Goal: Check status: Check status

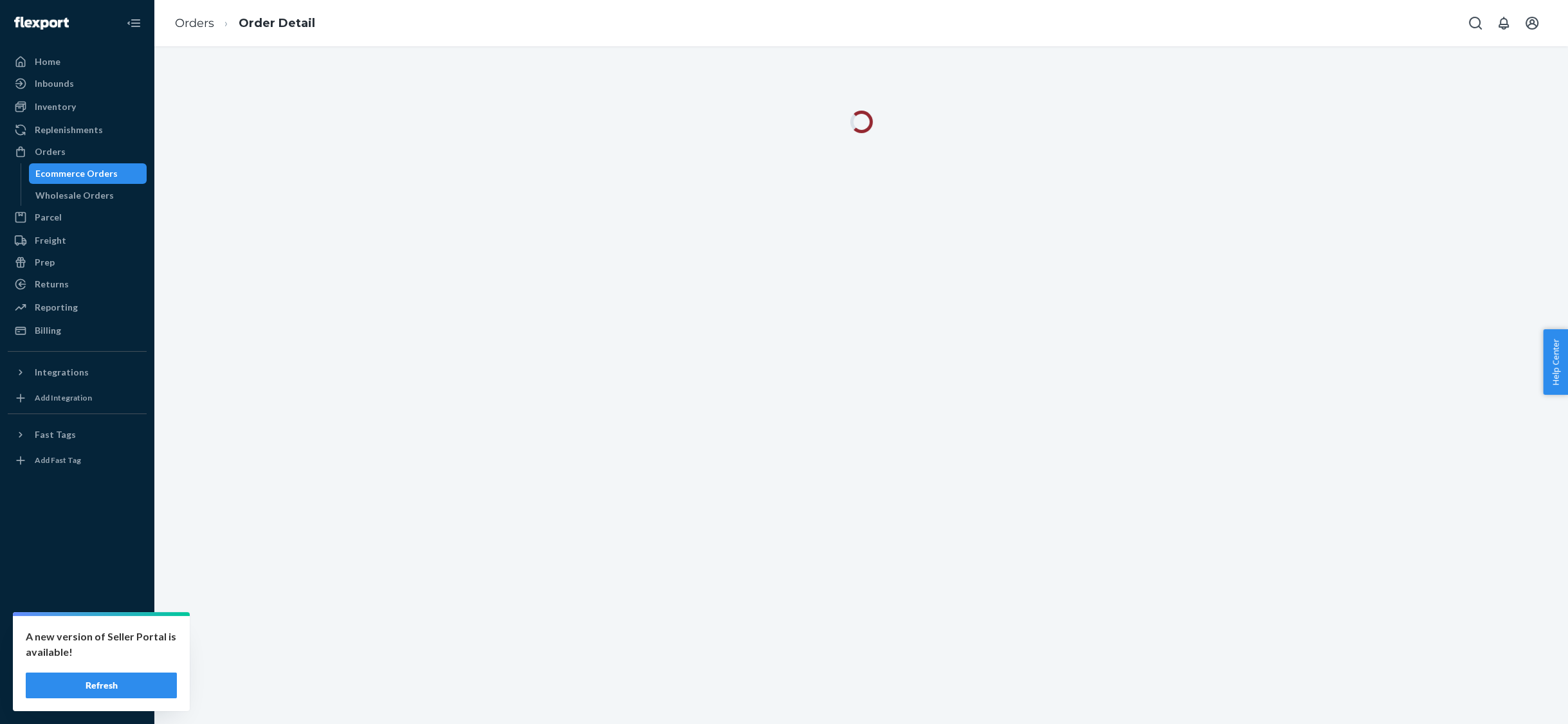
click at [111, 686] on button "Refresh" at bounding box center [101, 684] width 151 height 26
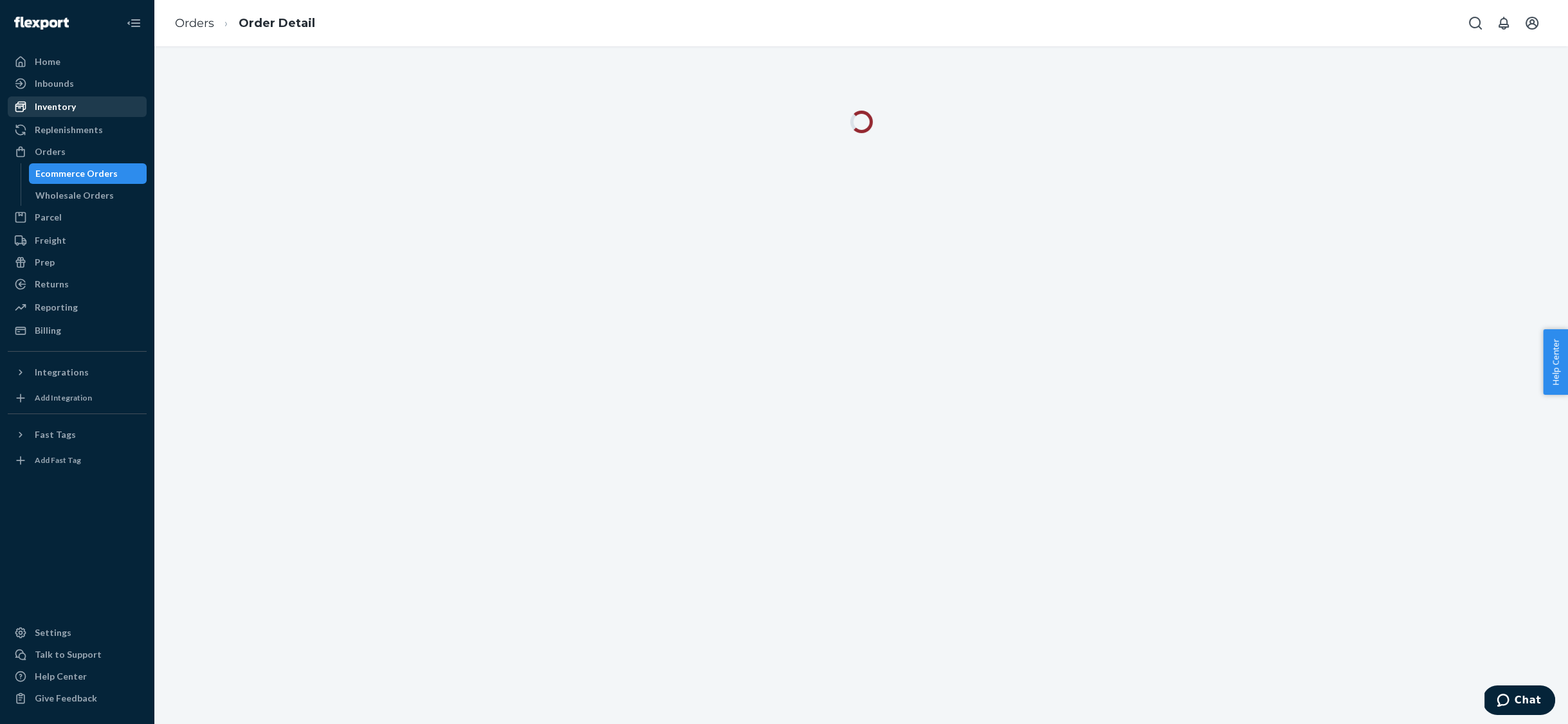
click at [59, 105] on div "Inventory" at bounding box center [55, 106] width 41 height 13
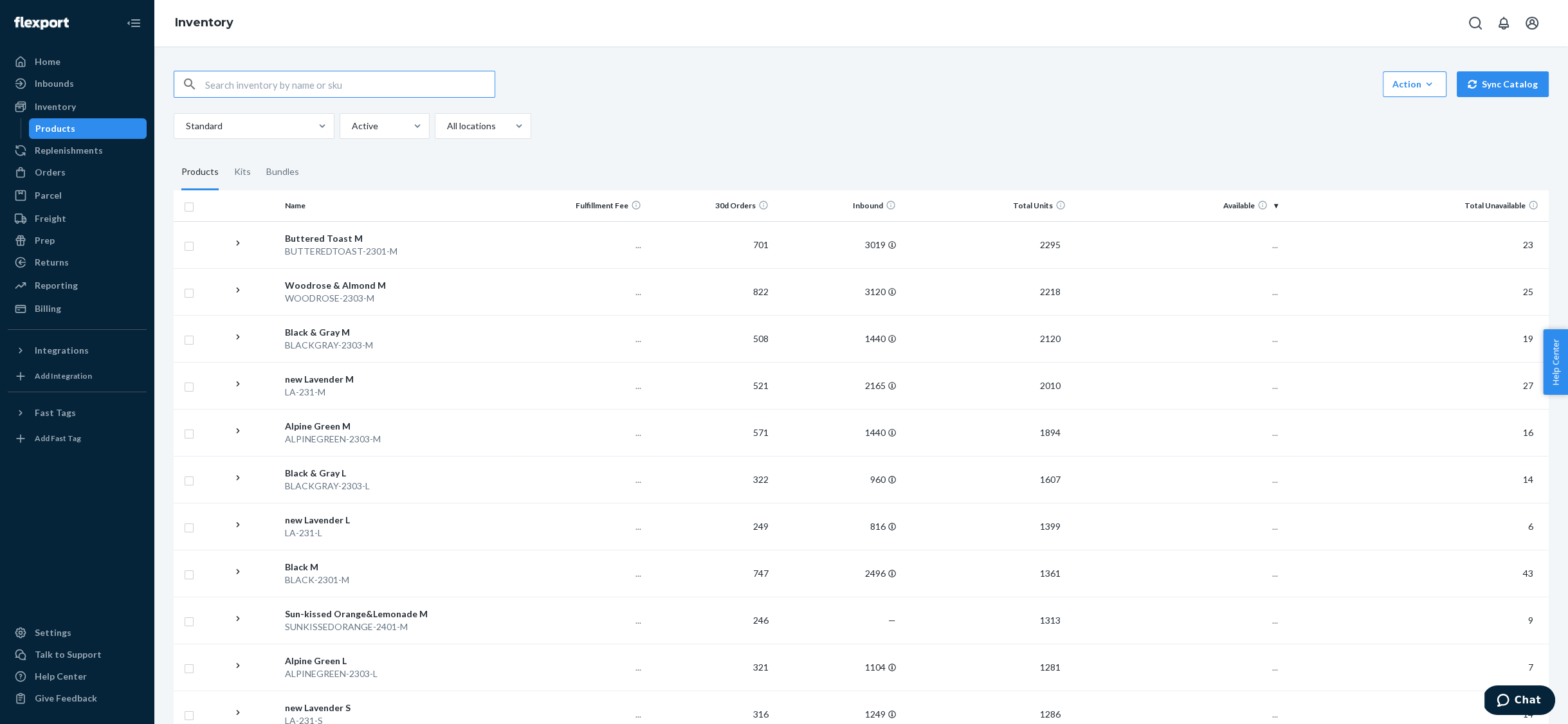
click at [325, 84] on input "text" at bounding box center [349, 84] width 289 height 26
type input "buttered"
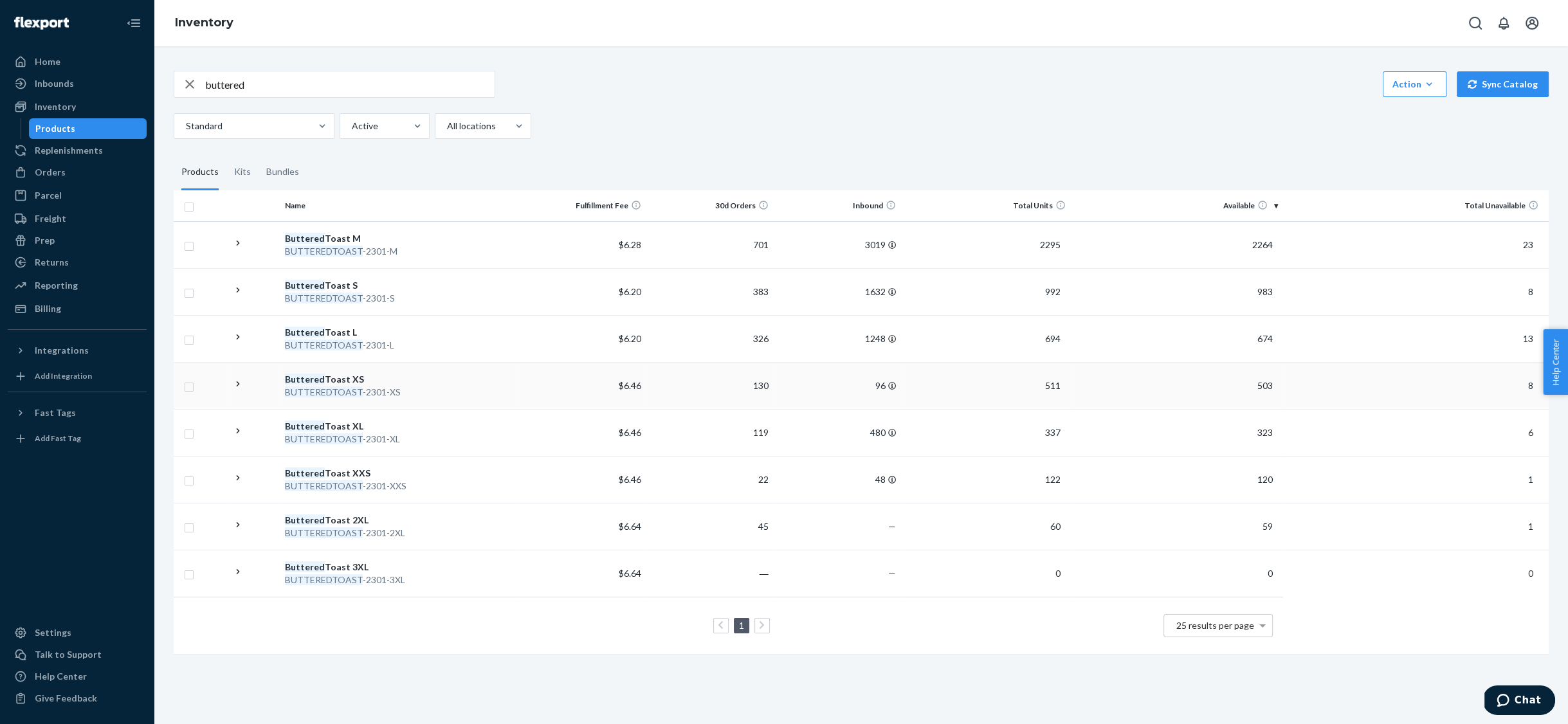
click at [333, 388] on em "BUTTEREDTOAST" at bounding box center [324, 391] width 77 height 11
click at [339, 86] on input "buttered" at bounding box center [349, 84] width 289 height 26
type input "softnude"
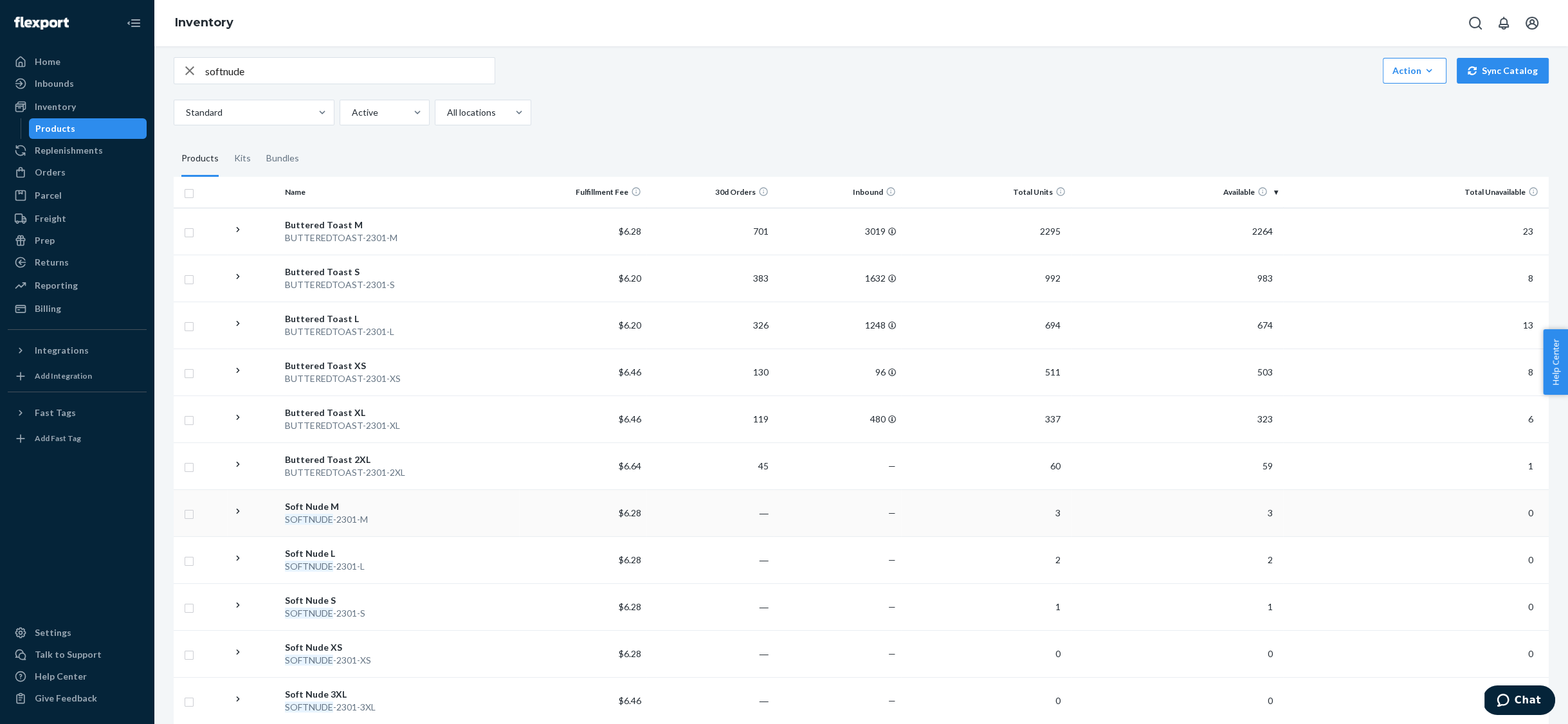
scroll to position [16, 0]
click at [299, 642] on div "Soft Nude XS" at bounding box center [399, 645] width 228 height 13
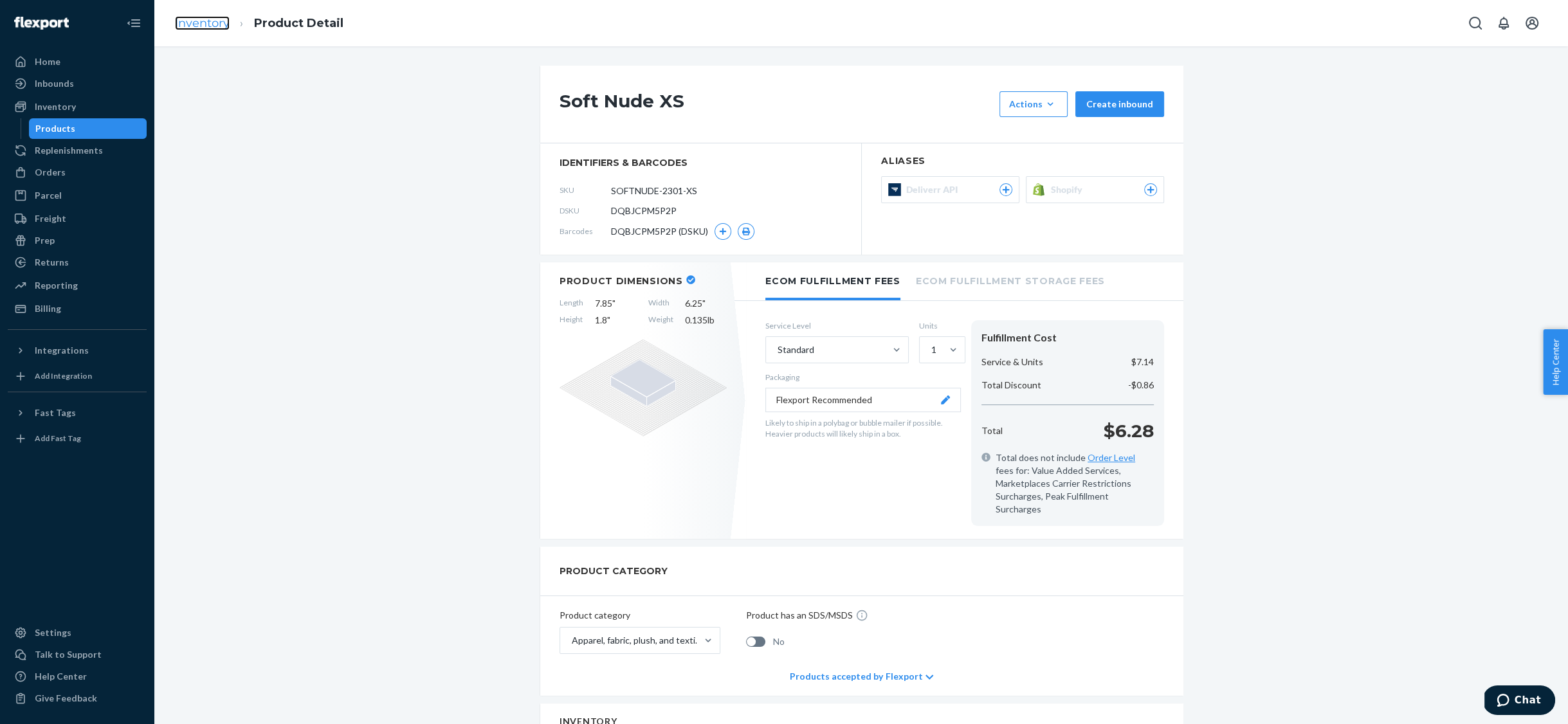
click at [197, 18] on link "Inventory" at bounding box center [202, 23] width 55 height 14
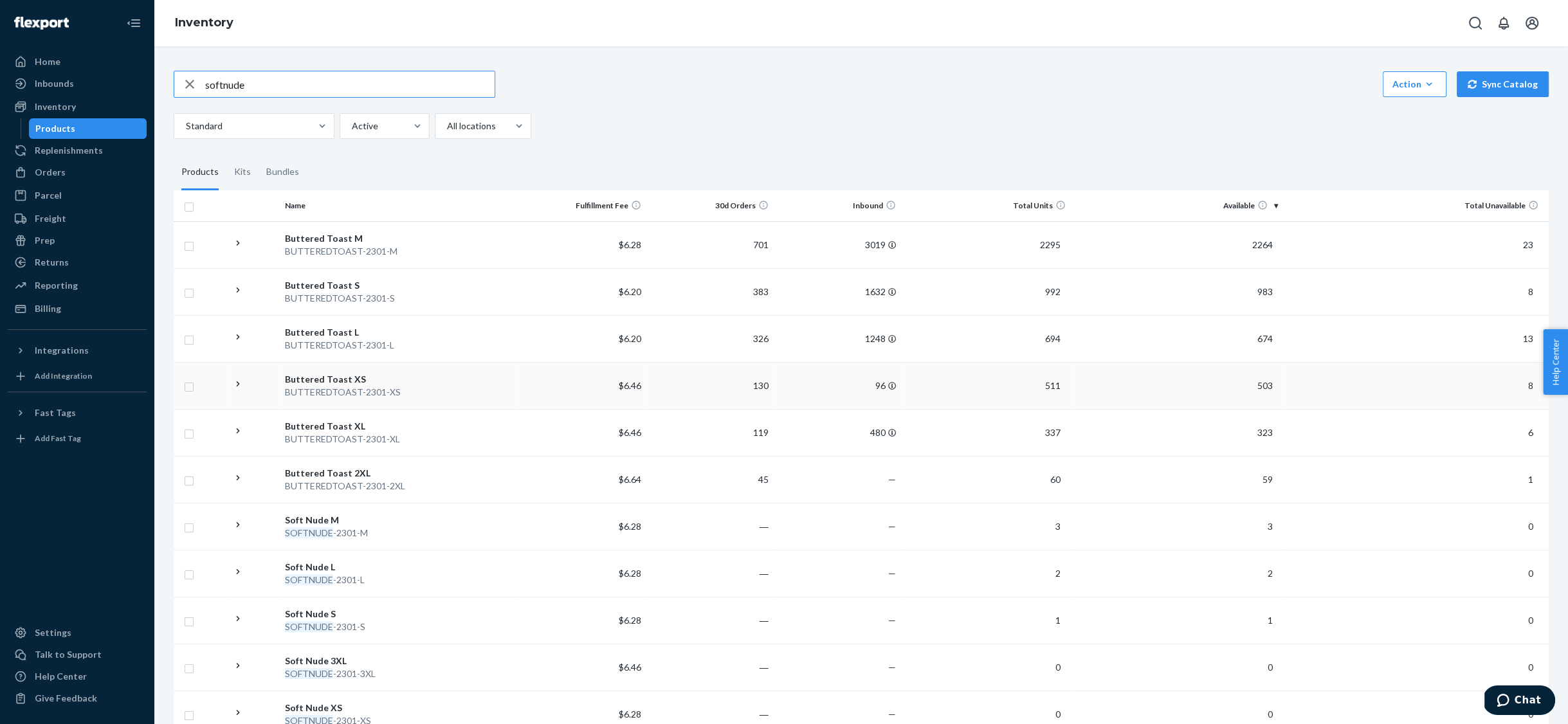
click at [322, 379] on div "Buttered Toast XS" at bounding box center [399, 379] width 228 height 13
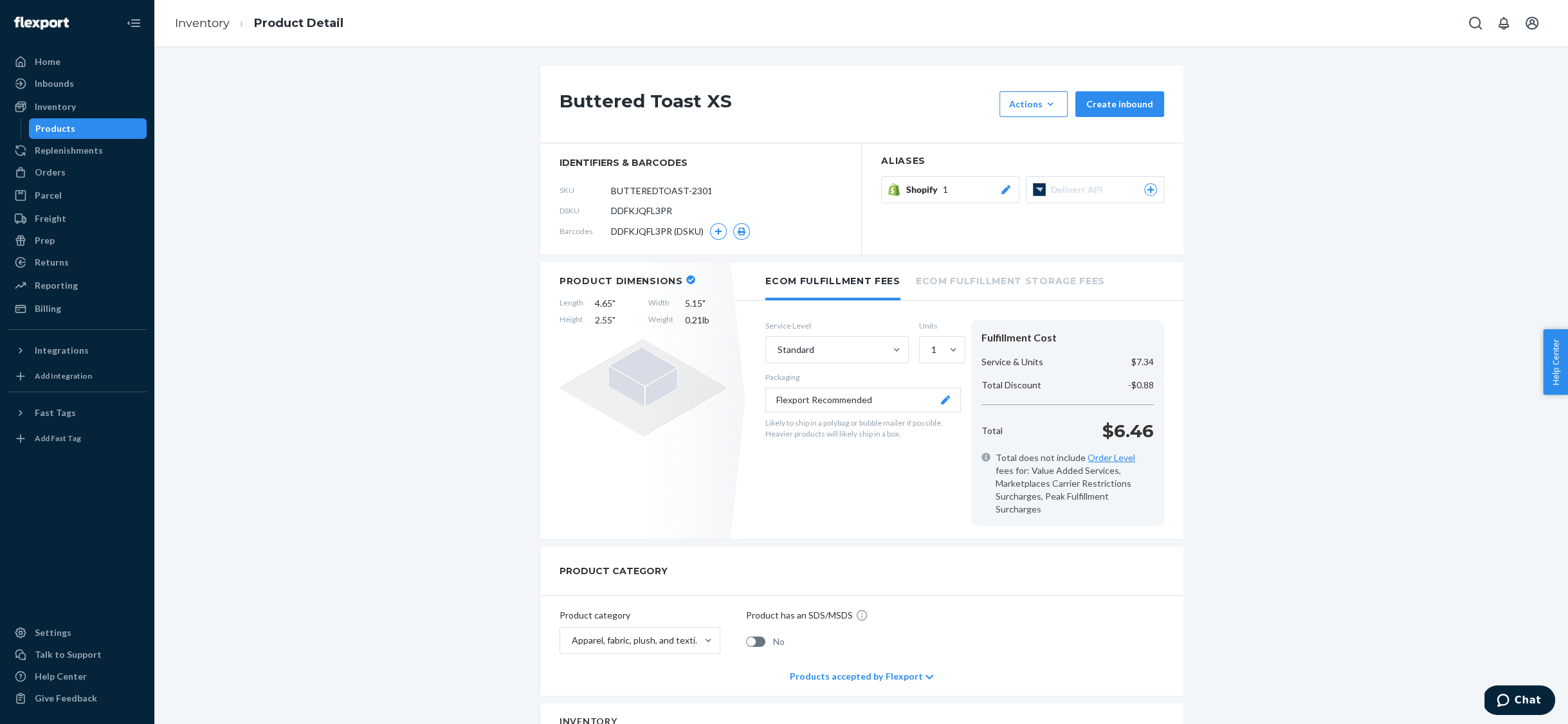
click at [969, 194] on div "Shopify 1" at bounding box center [959, 189] width 106 height 13
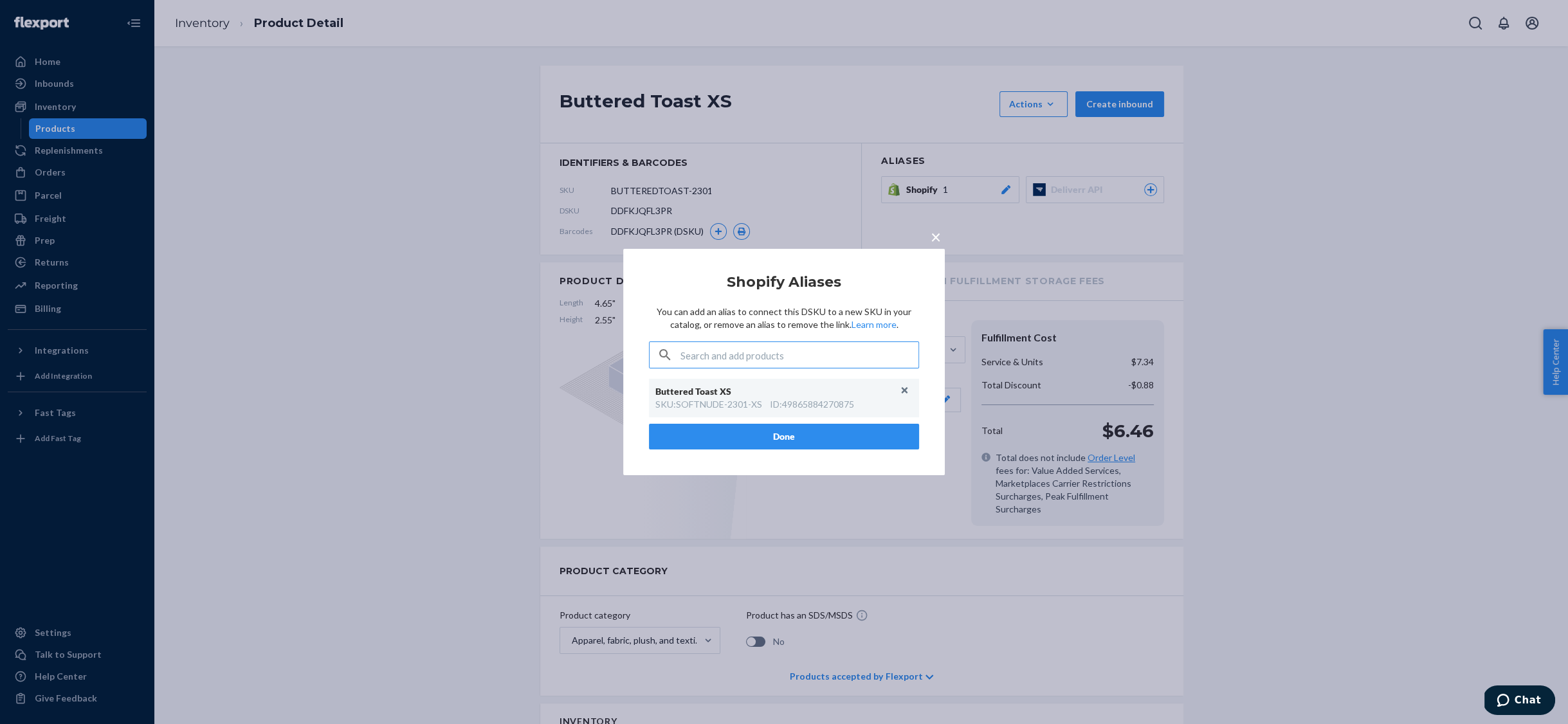
click at [1354, 148] on div "× Shopify Aliases You can add an alias to connect this DSKU to a new SKU in you…" at bounding box center [784, 362] width 1568 height 724
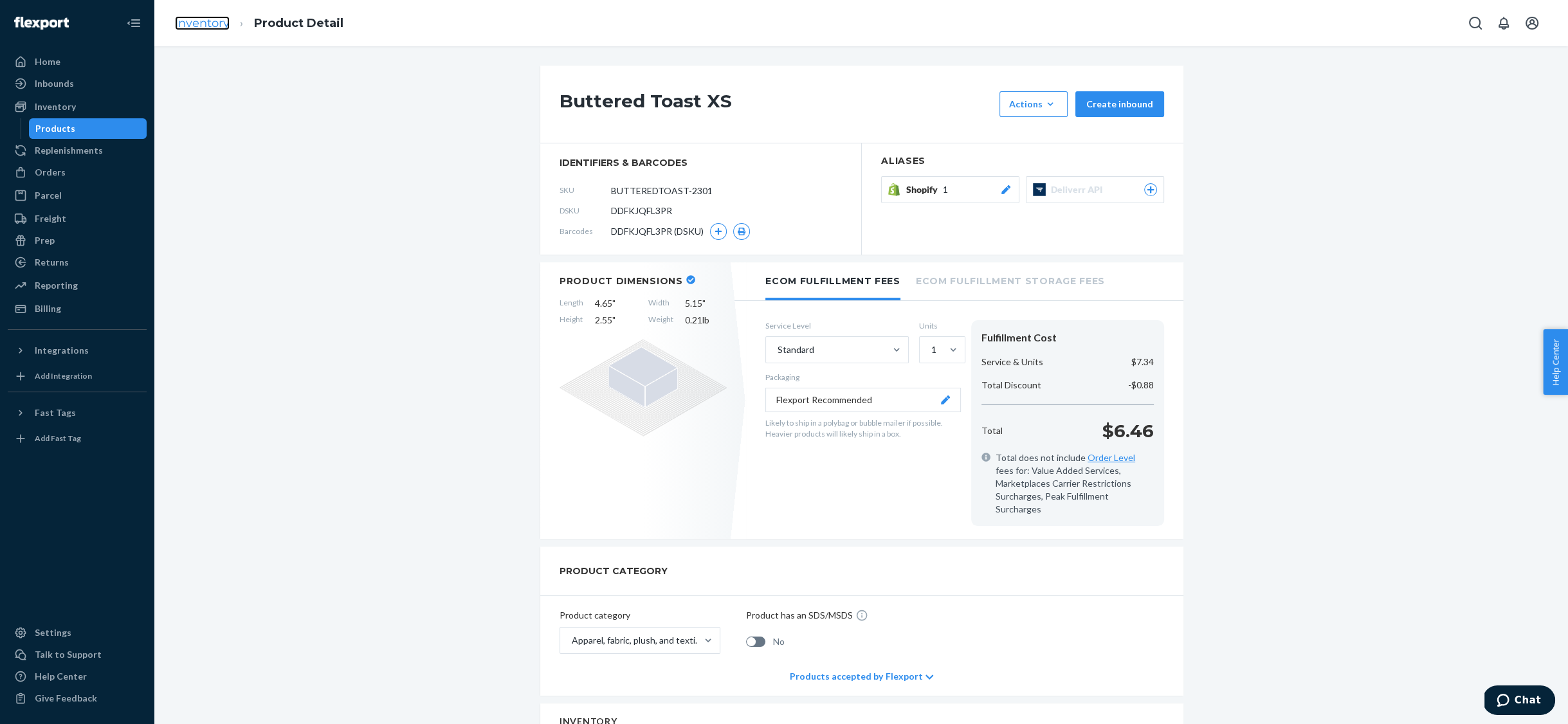
click at [204, 18] on link "Inventory" at bounding box center [202, 23] width 55 height 14
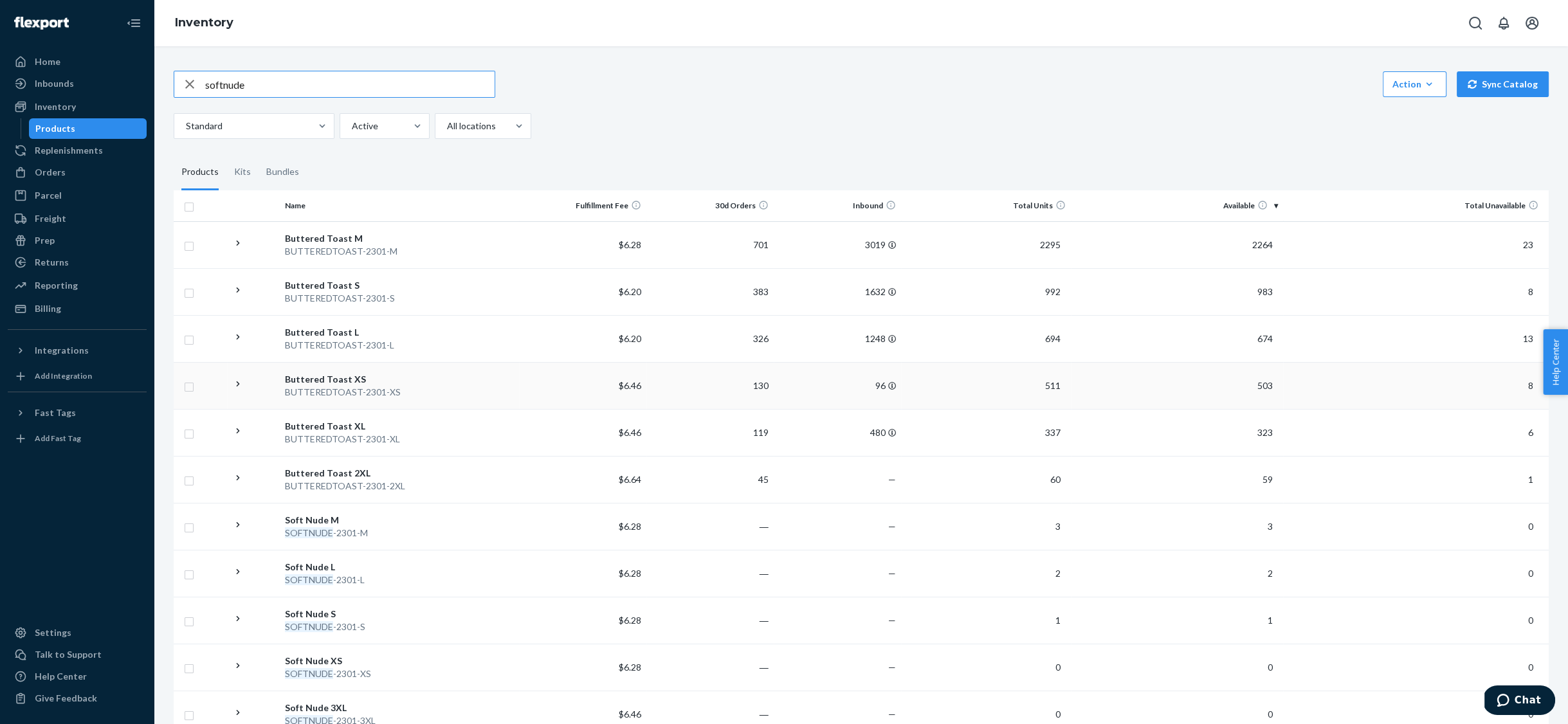
click at [328, 381] on div "Buttered Toast XS" at bounding box center [399, 379] width 228 height 13
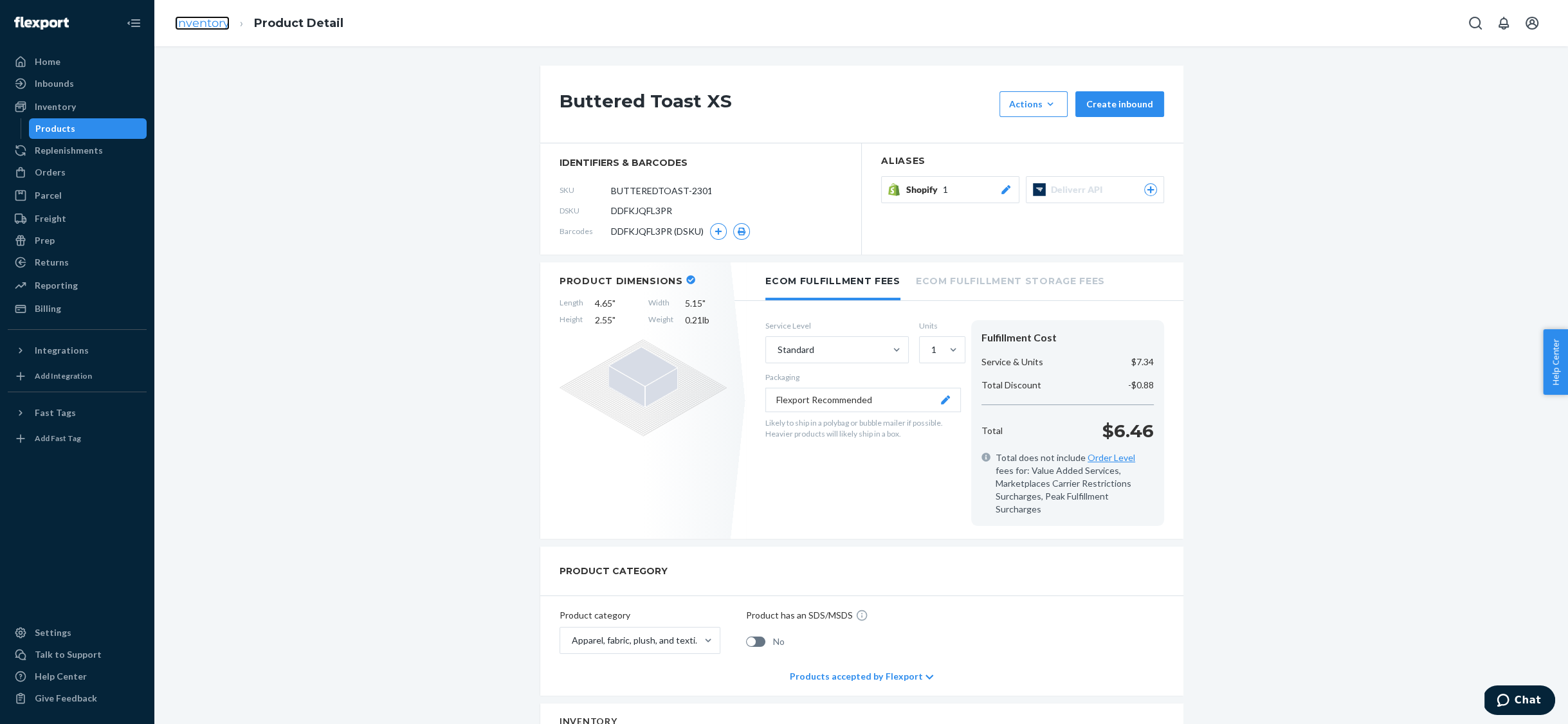
click at [213, 21] on link "Inventory" at bounding box center [202, 23] width 55 height 14
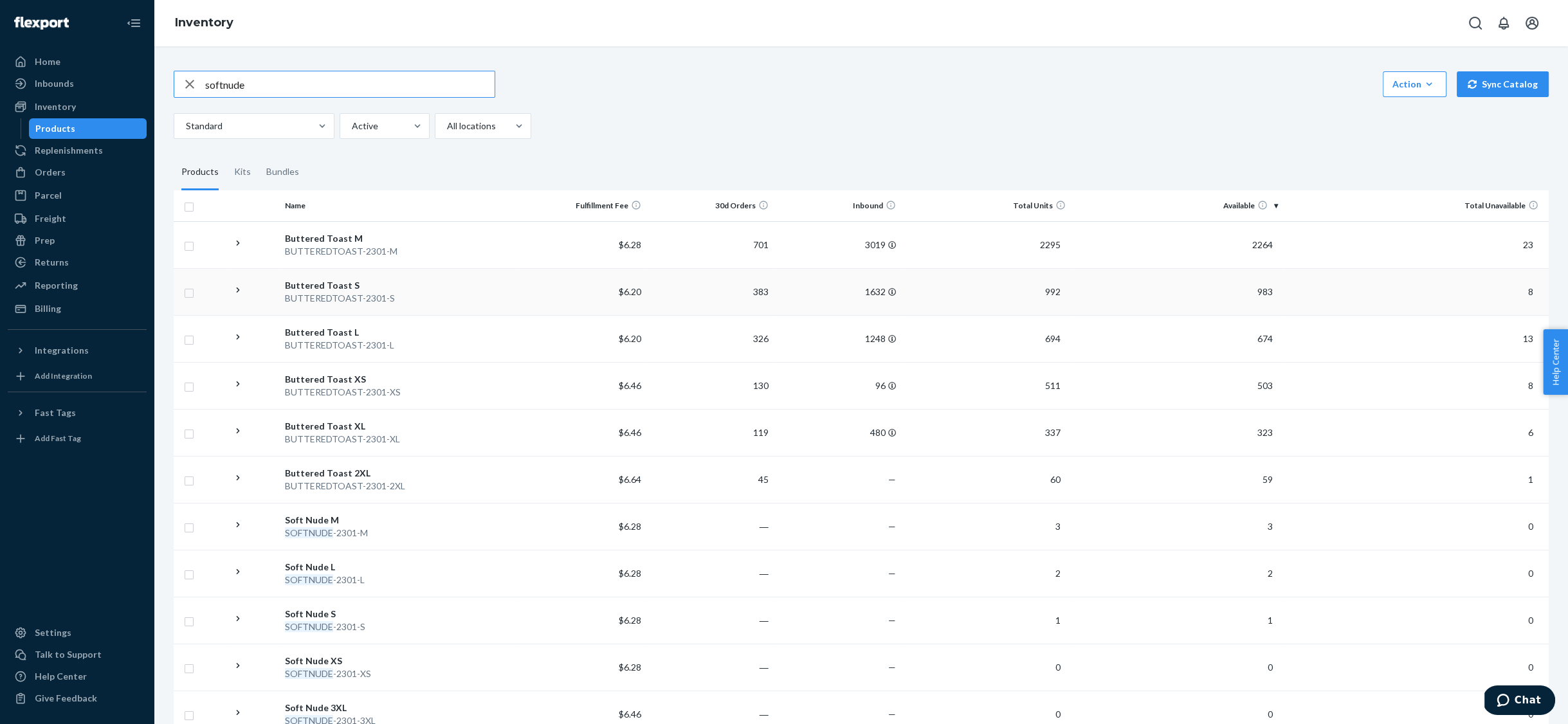
click at [324, 286] on div "Buttered Toast S" at bounding box center [399, 285] width 228 height 13
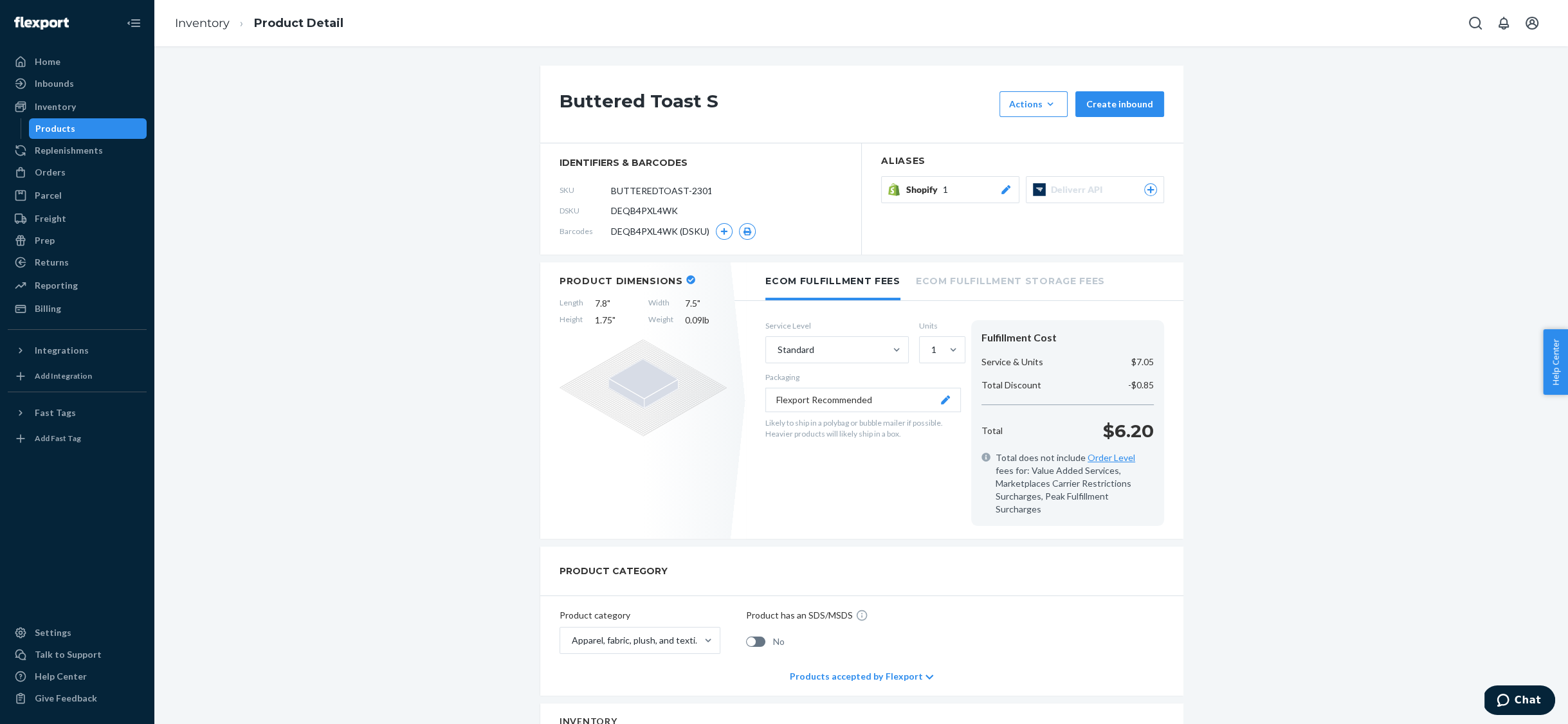
click at [41, 124] on div "Products" at bounding box center [55, 128] width 40 height 13
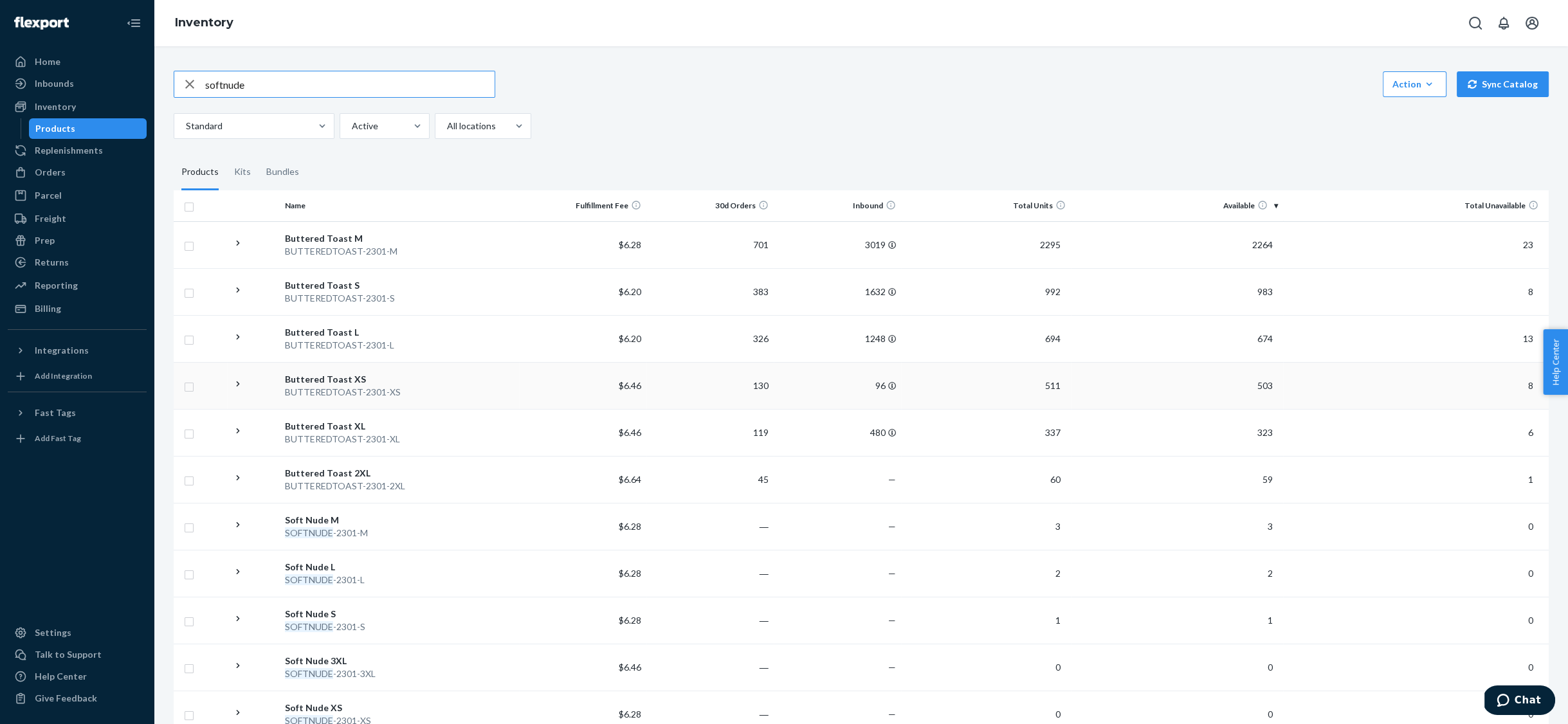
click at [350, 373] on div "Buttered Toast XS" at bounding box center [399, 379] width 228 height 13
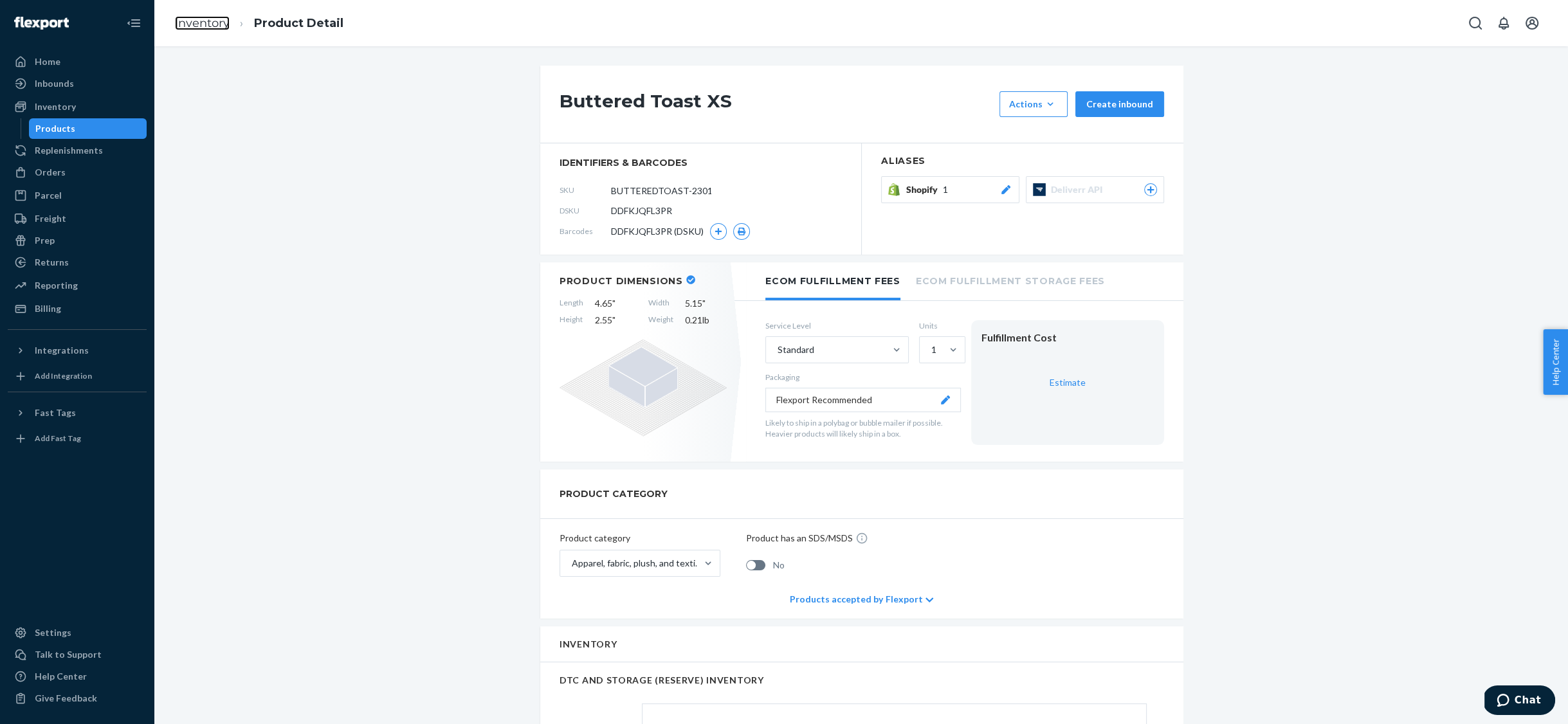
click at [190, 26] on link "Inventory" at bounding box center [202, 23] width 55 height 14
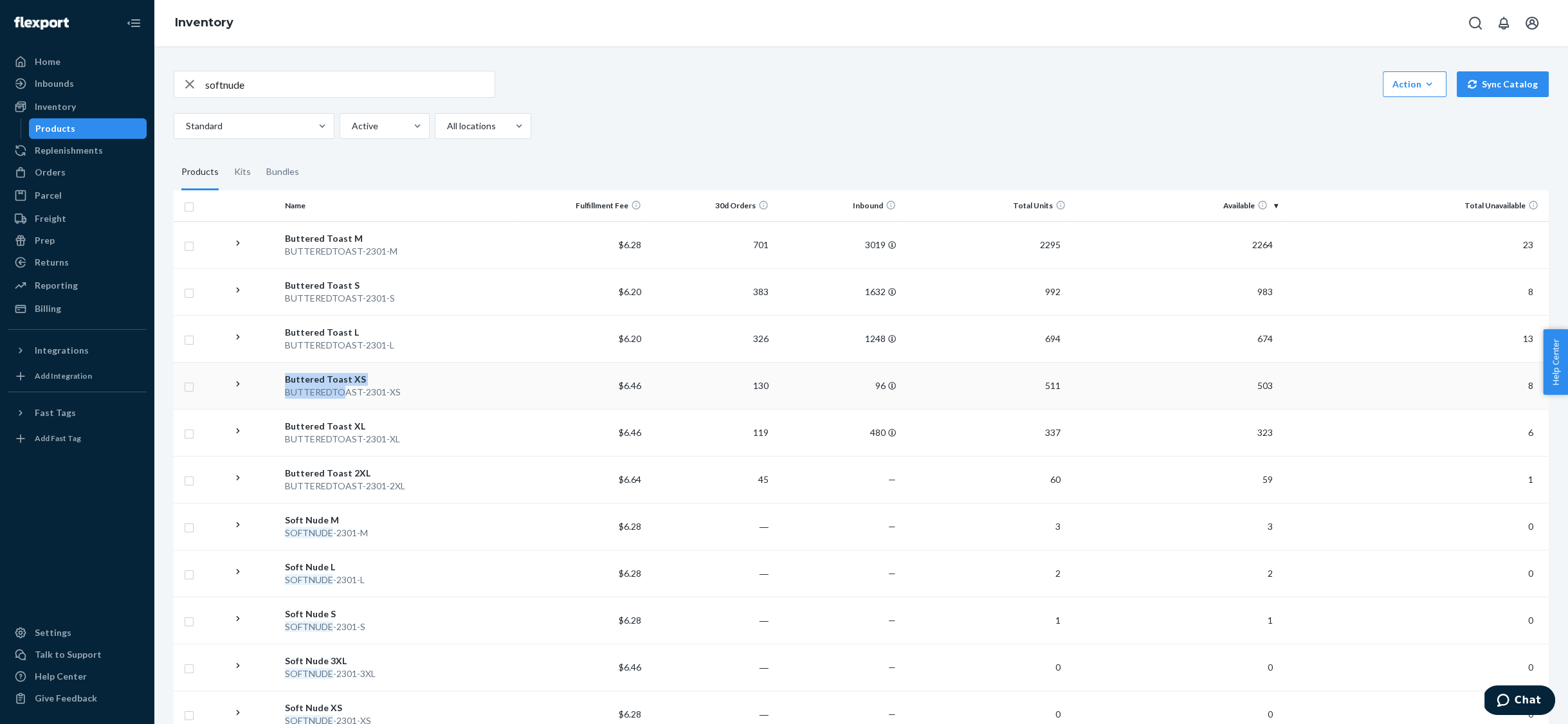
drag, startPoint x: 278, startPoint y: 391, endPoint x: 342, endPoint y: 389, distance: 64.0
click at [342, 389] on tr "Buttered Toast XS BUTTEREDTOAST-2301-XS $6.46 130 96 511 503 8" at bounding box center [861, 384] width 1374 height 47
click at [163, 409] on div "softnude Action Create product Create kit or bundle Bulk create products Bulk u…" at bounding box center [861, 385] width 1413 height 677
drag, startPoint x: 283, startPoint y: 391, endPoint x: 395, endPoint y: 391, distance: 112.0
click at [395, 391] on td "Buttered Toast XS BUTTEREDTOAST-2301-XS" at bounding box center [399, 384] width 238 height 47
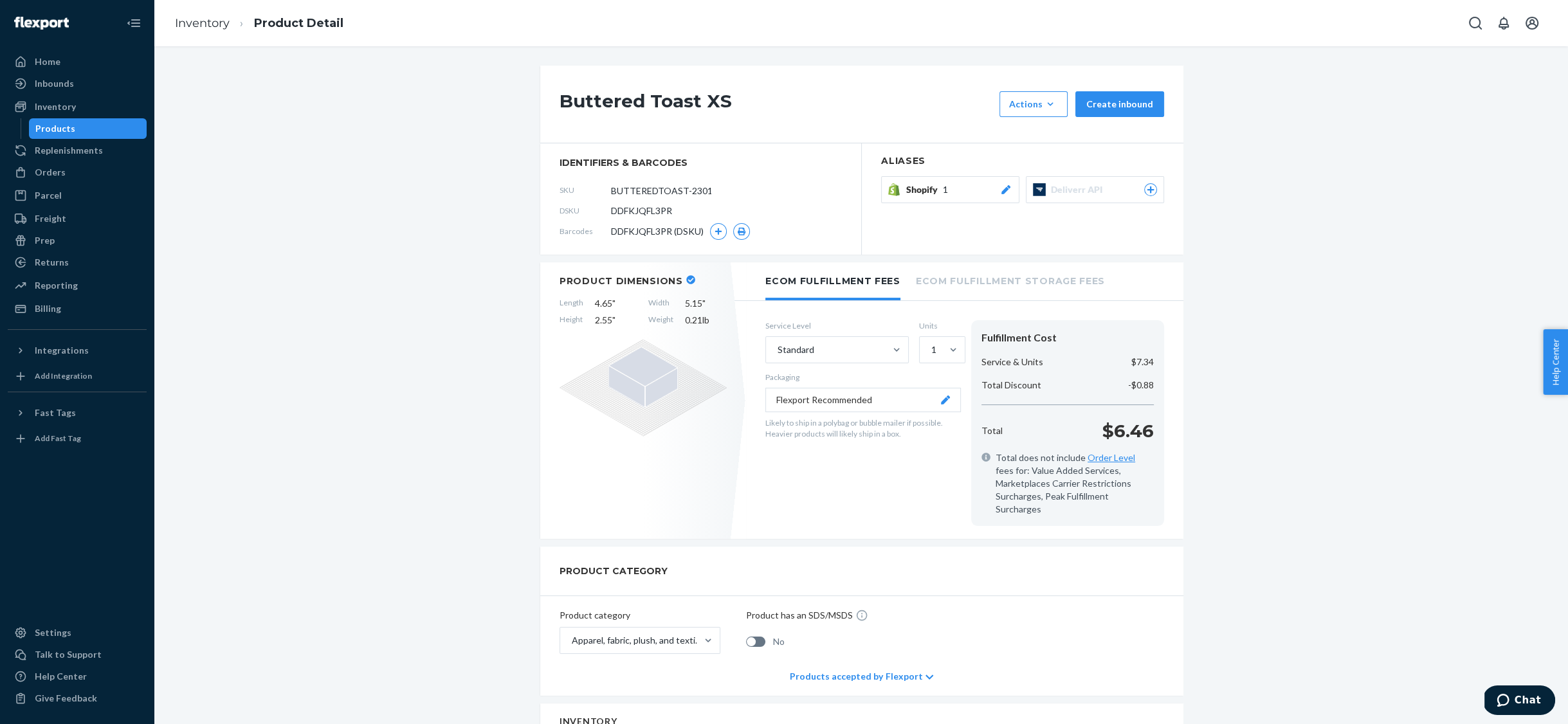
click at [52, 127] on div "Products" at bounding box center [55, 128] width 40 height 13
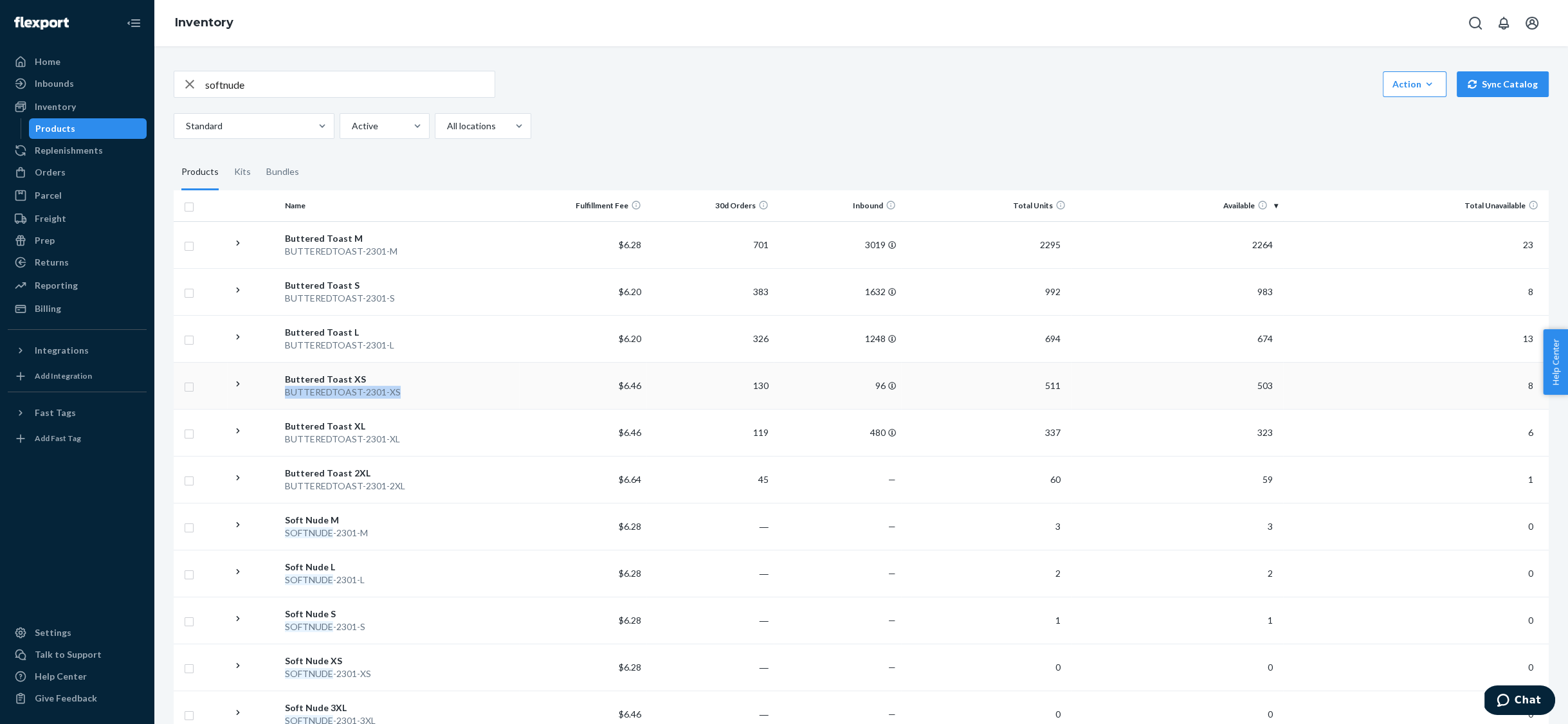
drag, startPoint x: 398, startPoint y: 392, endPoint x: 335, endPoint y: 399, distance: 63.4
click at [335, 399] on td "Buttered Toast XS BUTTEREDTOAST-2301-XS" at bounding box center [399, 384] width 238 height 47
